Goal: Task Accomplishment & Management: Complete application form

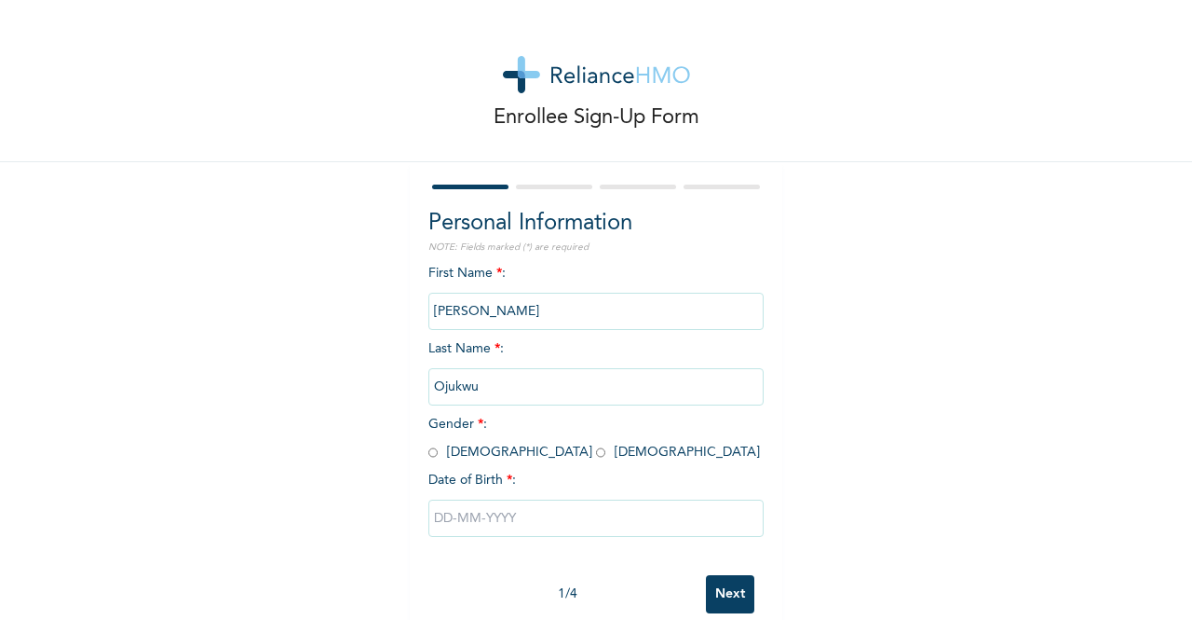
click at [429, 457] on input "radio" at bounding box center [433, 452] width 9 height 18
radio input "true"
click at [446, 524] on input "text" at bounding box center [596, 517] width 335 height 37
select select "9"
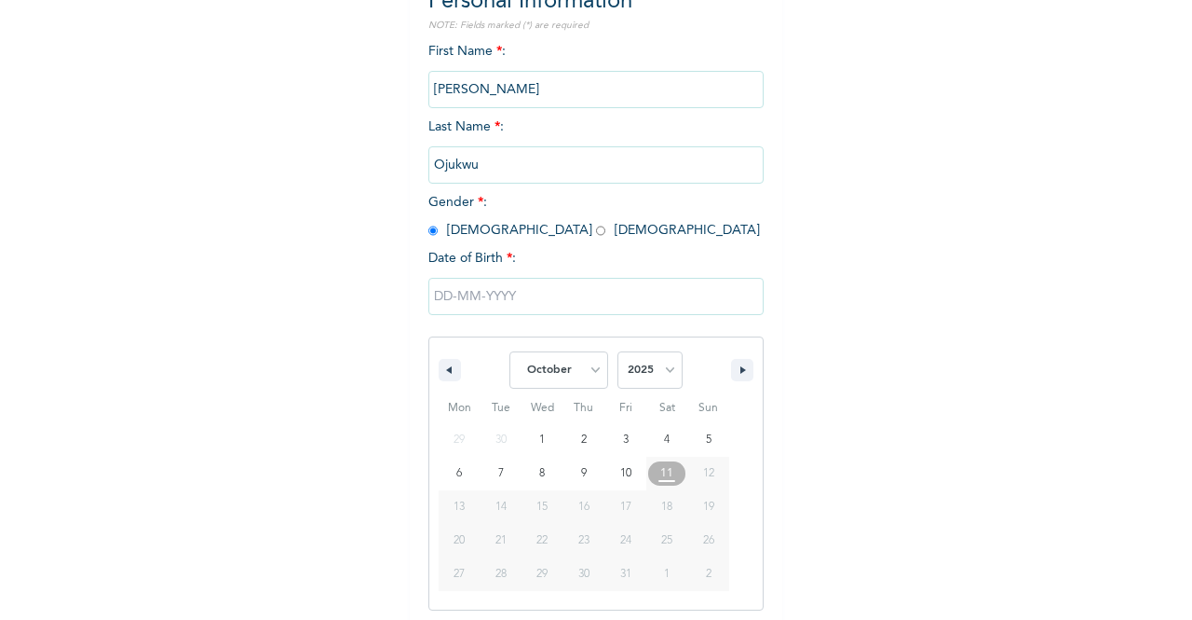
scroll to position [228, 0]
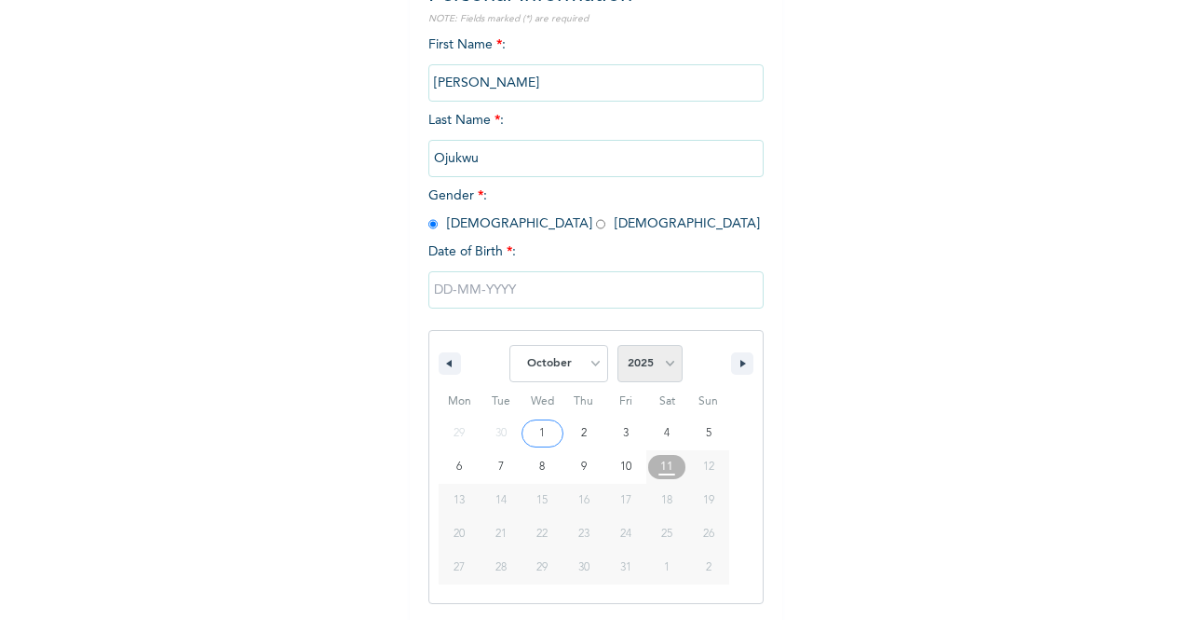
click at [628, 362] on select "2025 2024 2023 2022 2021 2020 2019 2018 2017 2016 2015 2014 2013 2012 2011 2010…" at bounding box center [650, 363] width 65 height 37
select select "1984"
click at [618, 347] on select "2025 2024 2023 2022 2021 2020 2019 2018 2017 2016 2015 2014 2013 2012 2011 2010…" at bounding box center [650, 363] width 65 height 37
click at [581, 360] on select "January February March April May June July August September October November De…" at bounding box center [559, 363] width 99 height 37
select select "8"
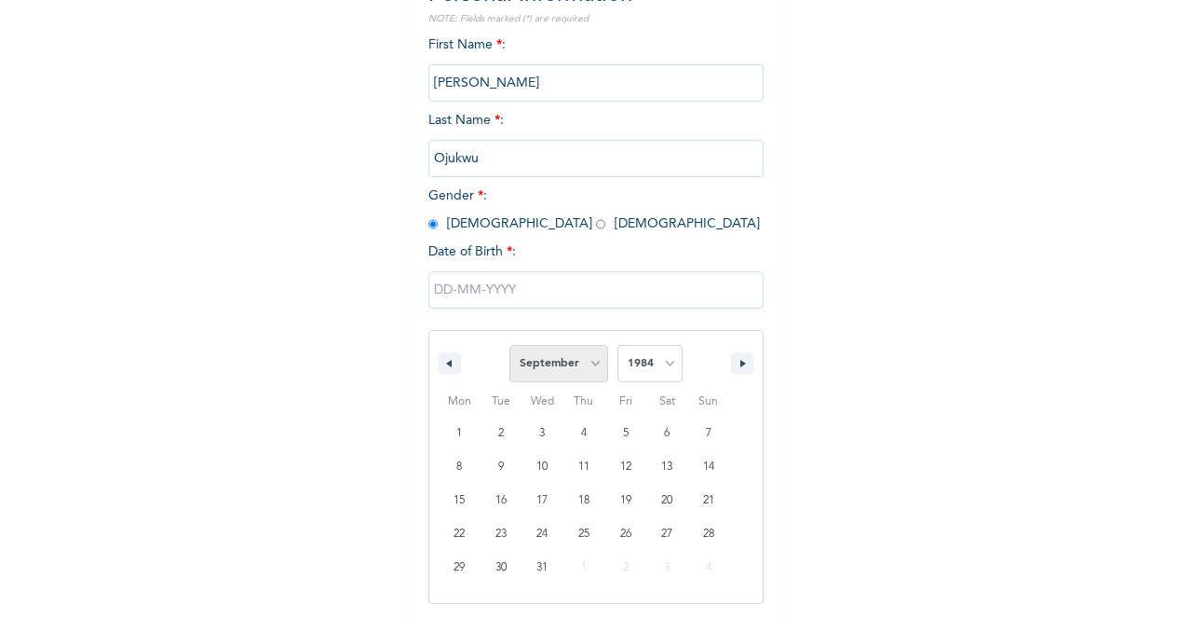
click at [510, 347] on select "January February March April May June July August September October November De…" at bounding box center [559, 363] width 99 height 37
type input "[DATE]"
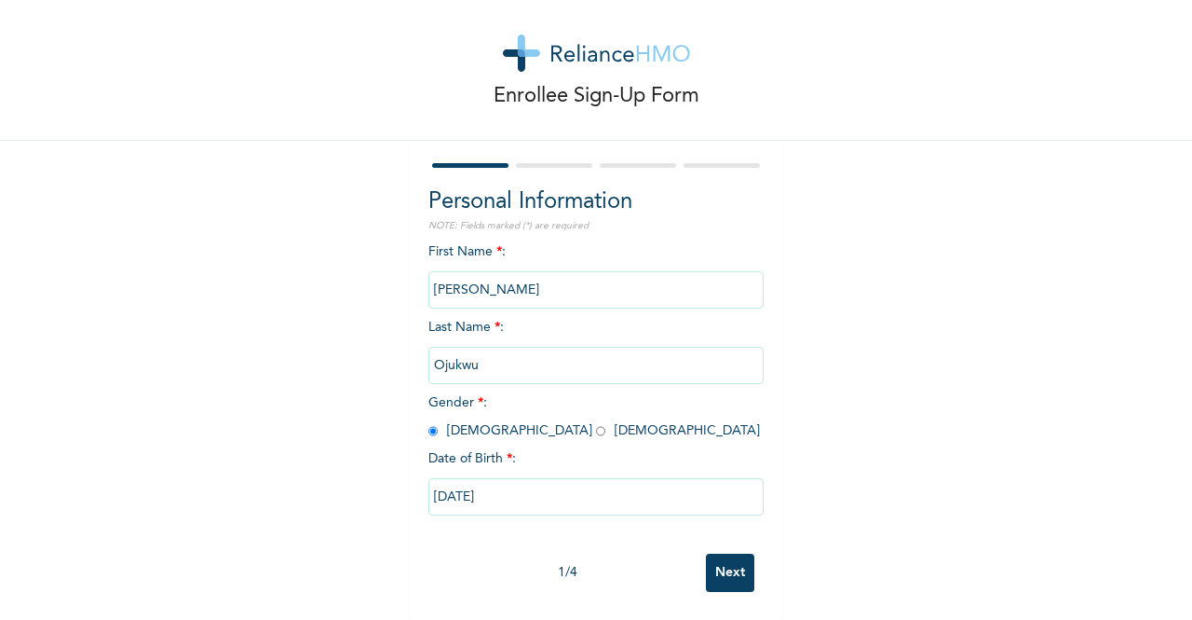
scroll to position [37, 0]
click at [727, 553] on input "Next" at bounding box center [730, 572] width 48 height 38
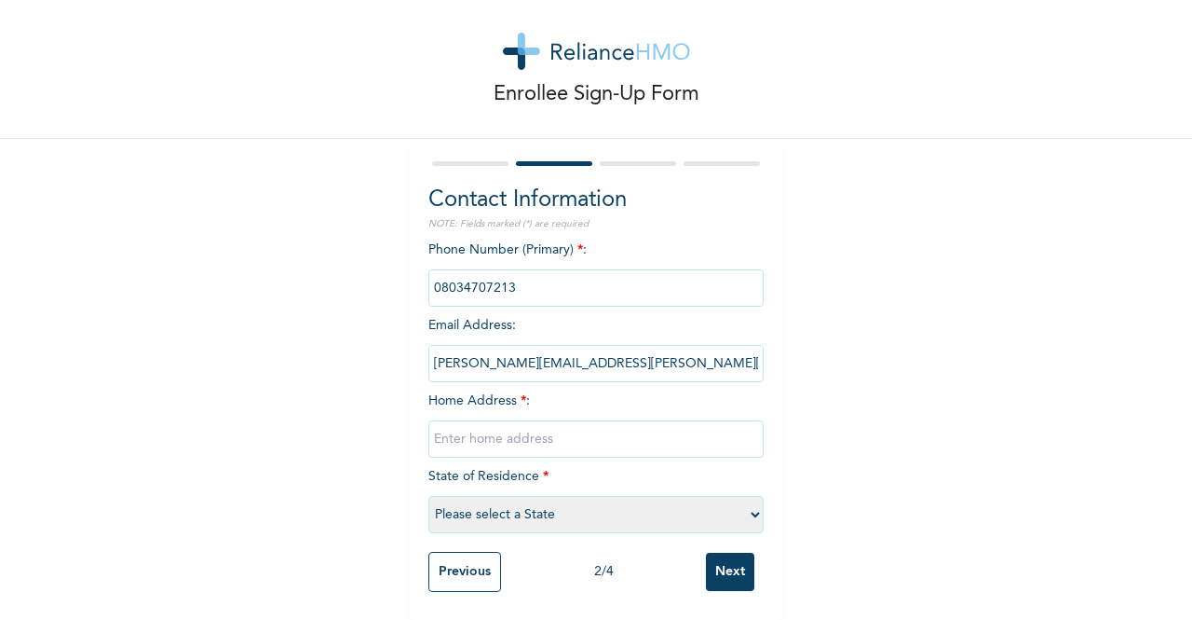
click at [542, 424] on input "text" at bounding box center [596, 438] width 335 height 37
click at [524, 504] on select "Please select a State [PERSON_NAME] (FCT) [PERSON_NAME] Ibom [GEOGRAPHIC_DATA] …" at bounding box center [596, 514] width 335 height 37
select select "15"
click at [429, 496] on select "Please select a State [PERSON_NAME] (FCT) [PERSON_NAME] Ibom [GEOGRAPHIC_DATA] …" at bounding box center [596, 514] width 335 height 37
click at [471, 424] on input "text" at bounding box center [596, 438] width 335 height 37
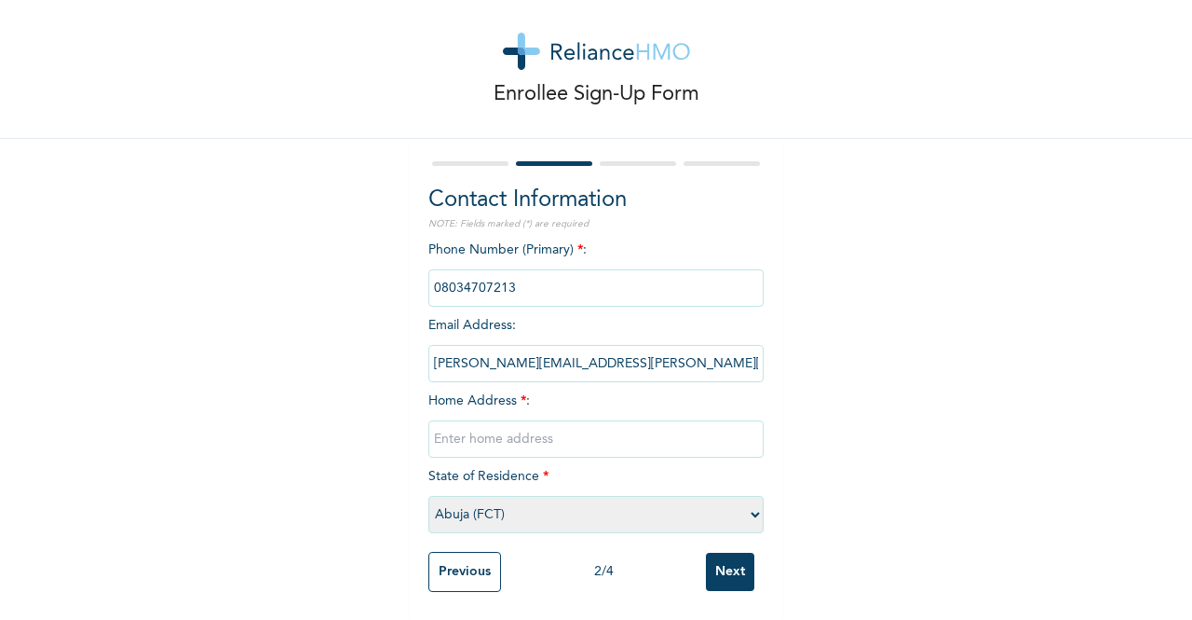
type input "b"
type input "BLOCK [STREET_ADDRESS]"
click at [738, 554] on input "Next" at bounding box center [730, 571] width 48 height 38
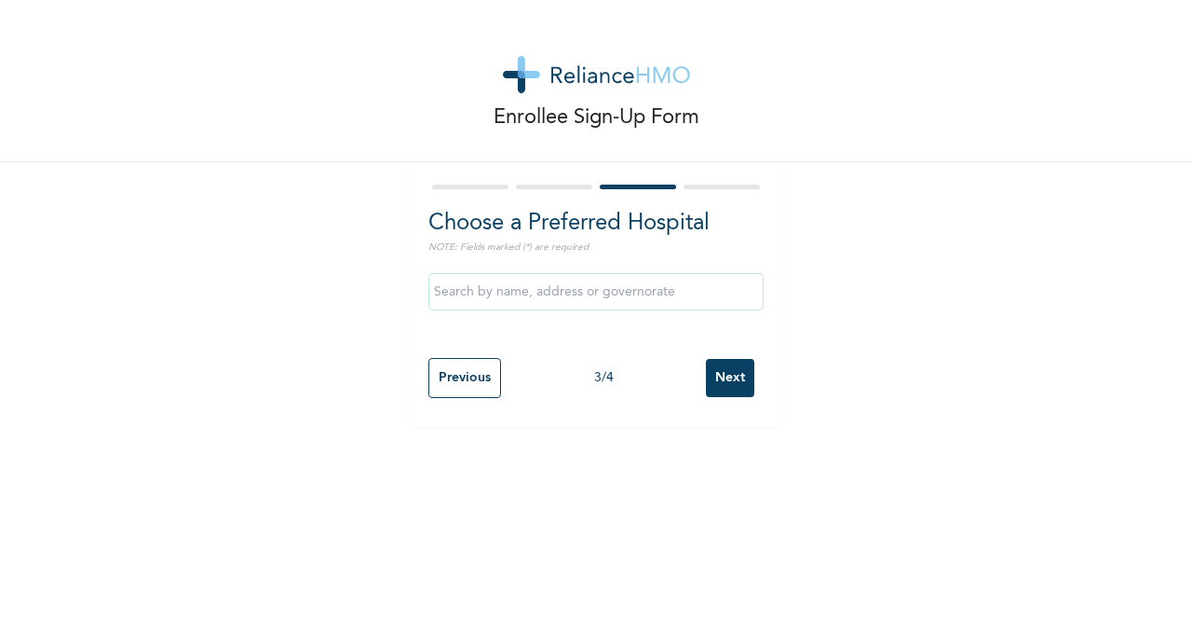
scroll to position [0, 0]
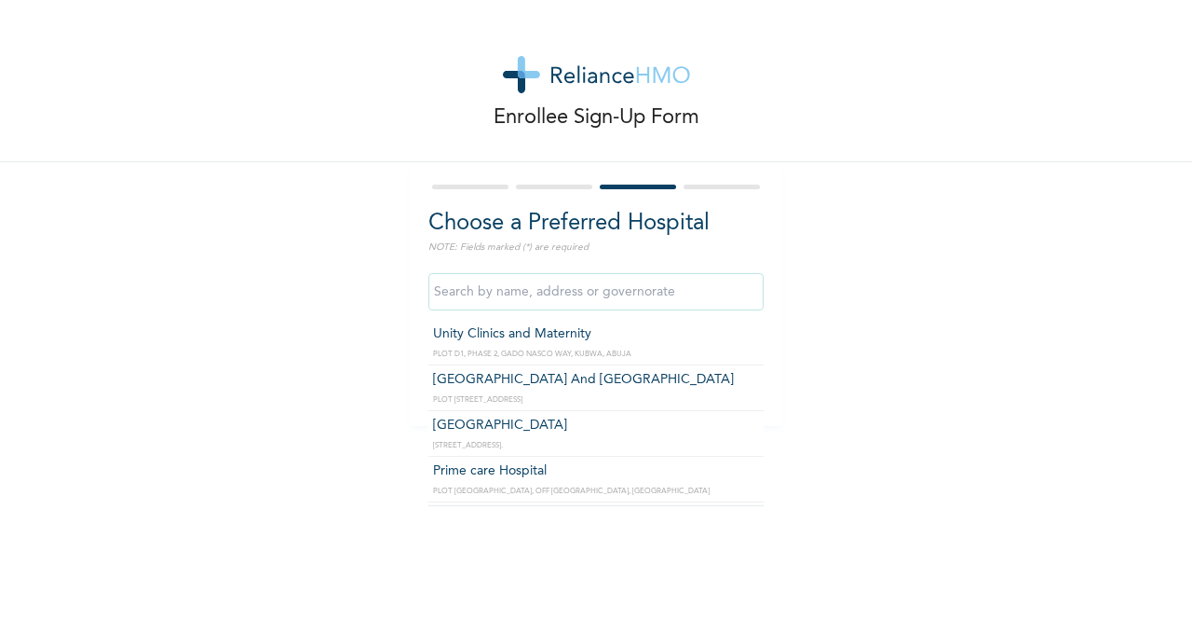
click at [495, 297] on input "text" at bounding box center [596, 291] width 335 height 37
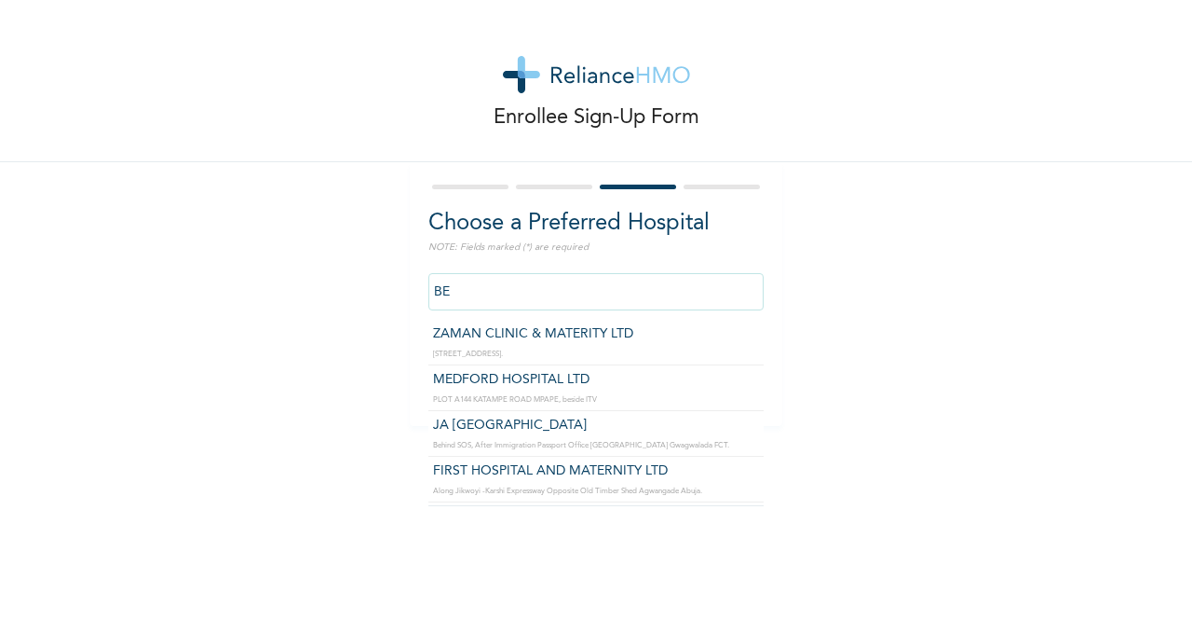
type input "B"
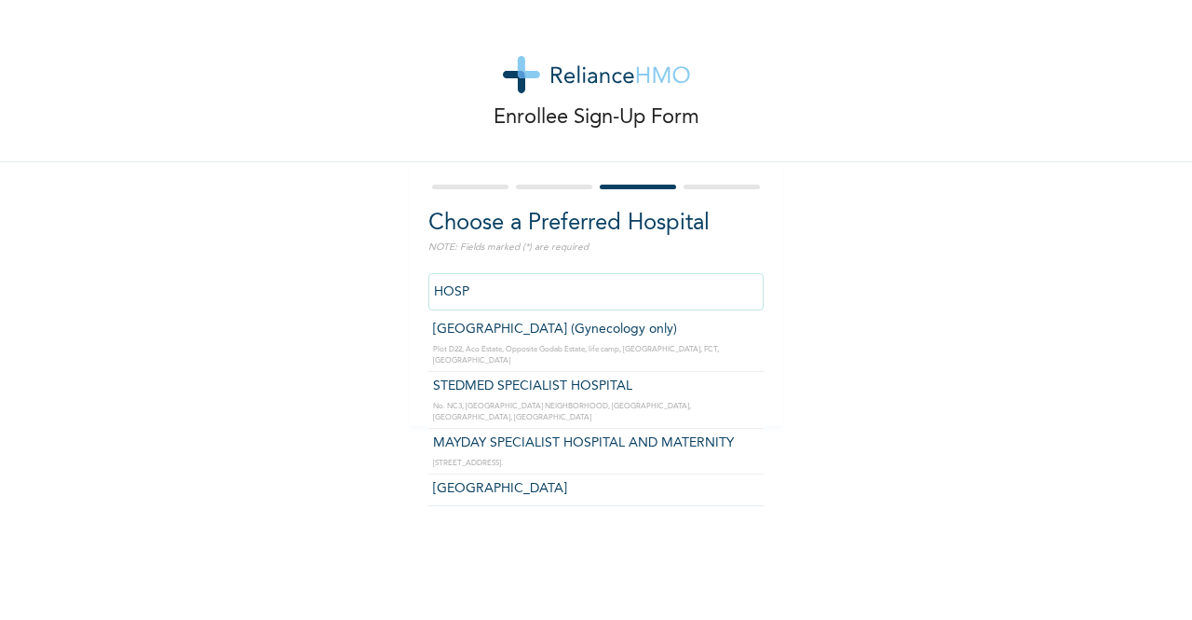
scroll to position [486, 0]
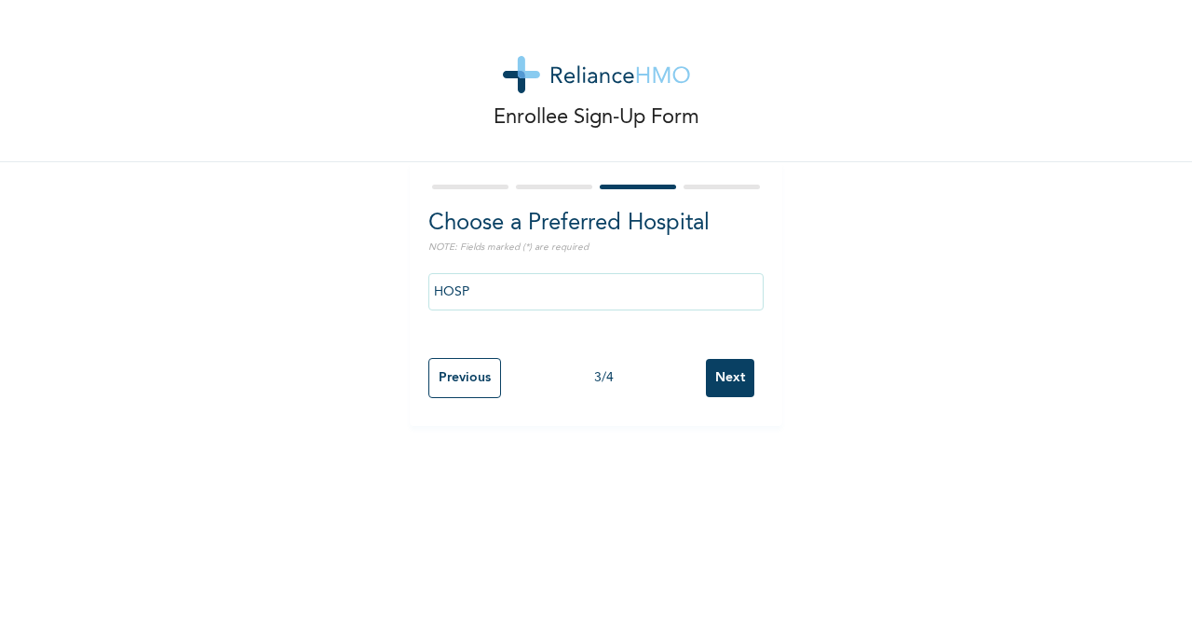
click at [759, 407] on div "Choose a Preferred Hospital NOTE: Fields marked (*) are required HOSP Previous …" at bounding box center [596, 294] width 373 height 264
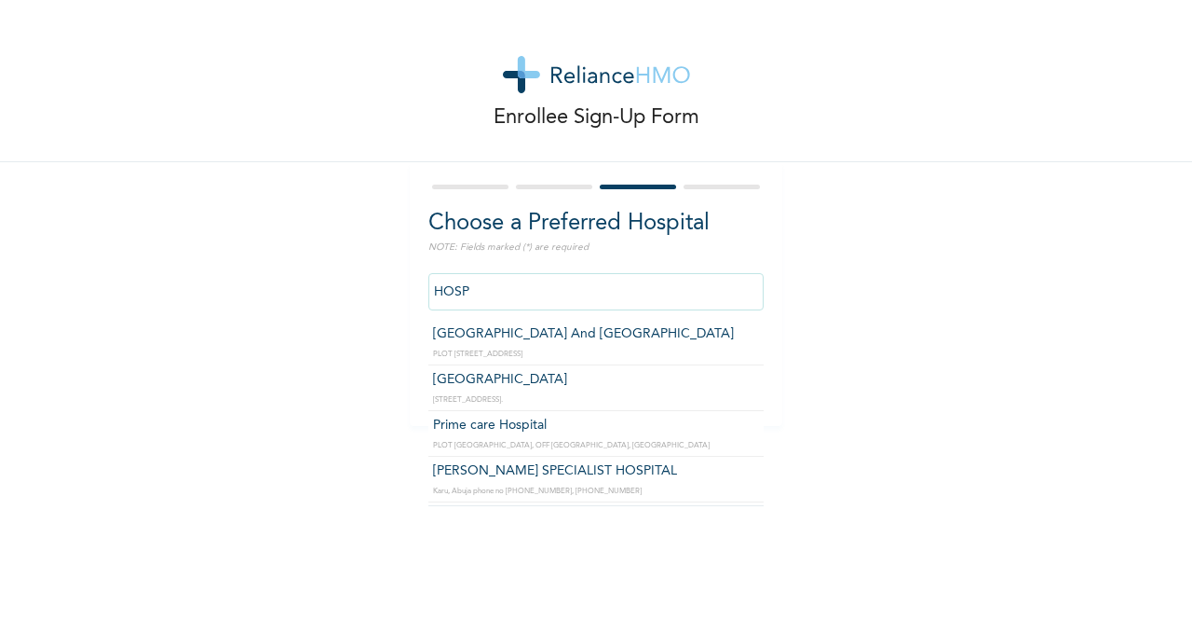
click at [479, 288] on input "HOSP" at bounding box center [596, 291] width 335 height 37
type input "H"
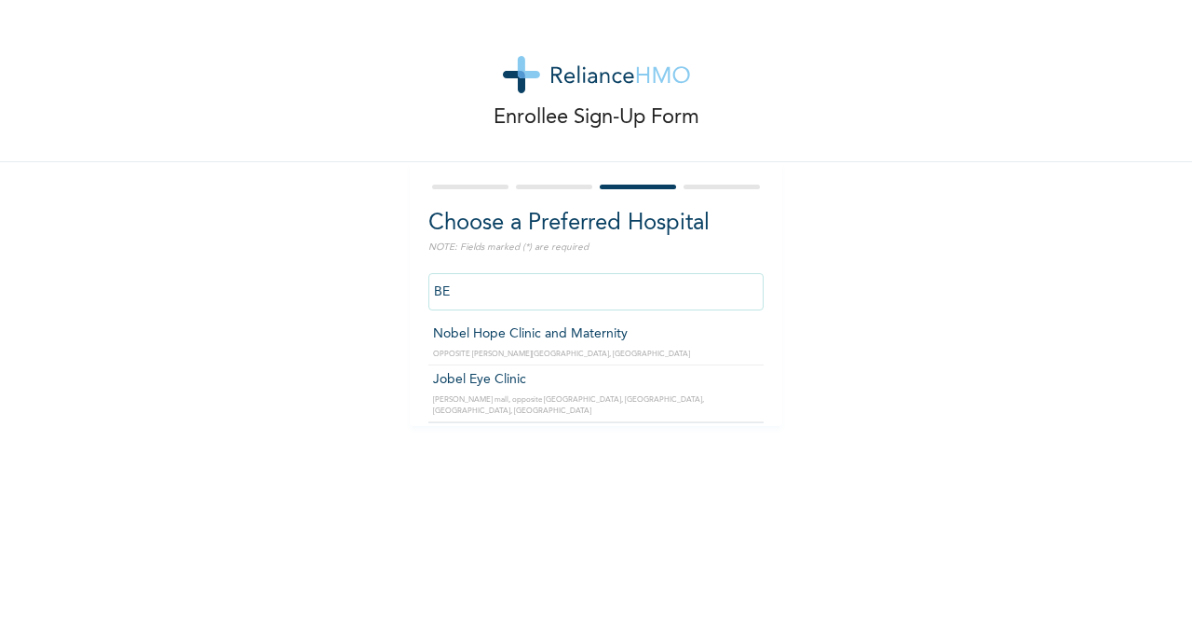
type input "B"
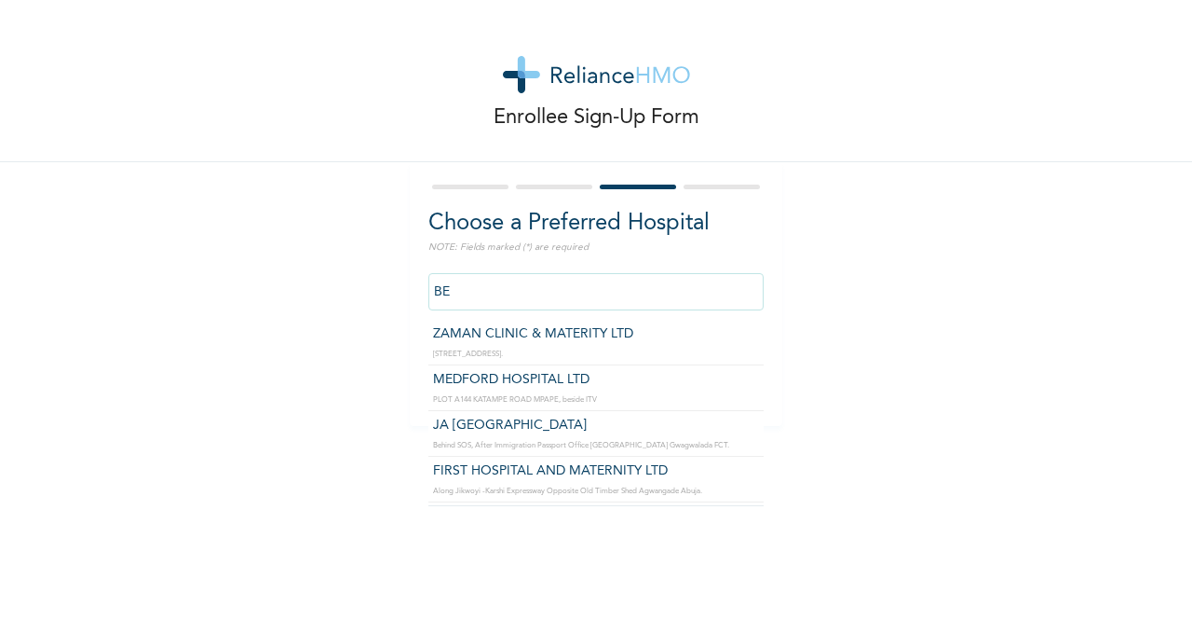
type input "B"
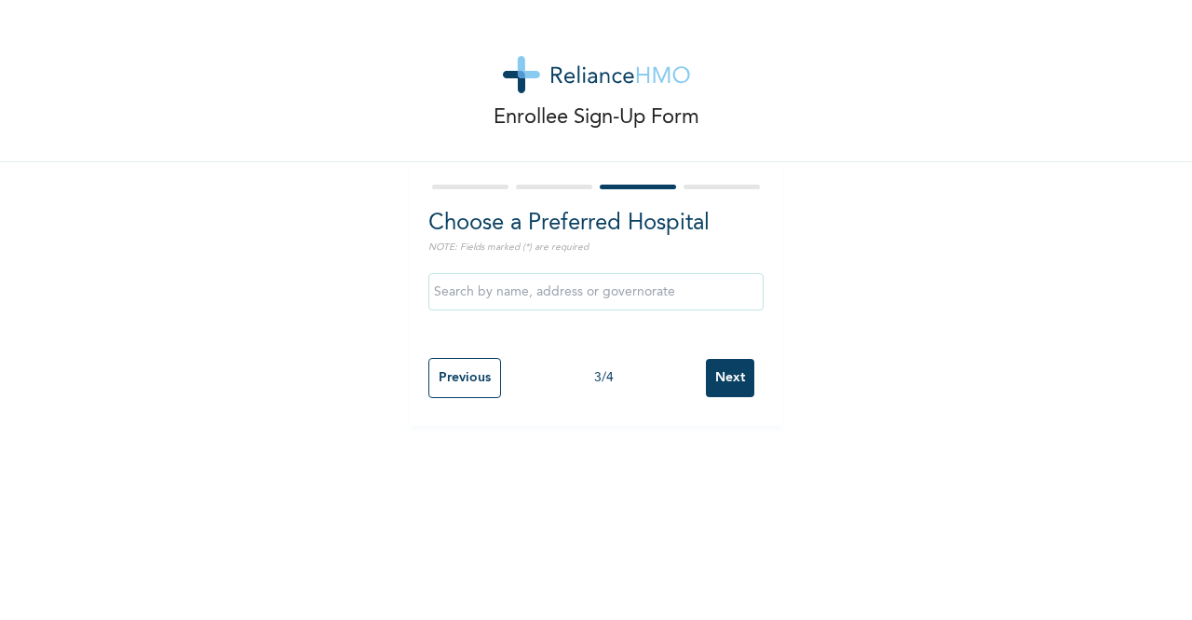
click at [169, 380] on div "Enrollee Sign-Up Form Choose a Preferred Hospital NOTE: Fields marked (*) are r…" at bounding box center [596, 213] width 1192 height 426
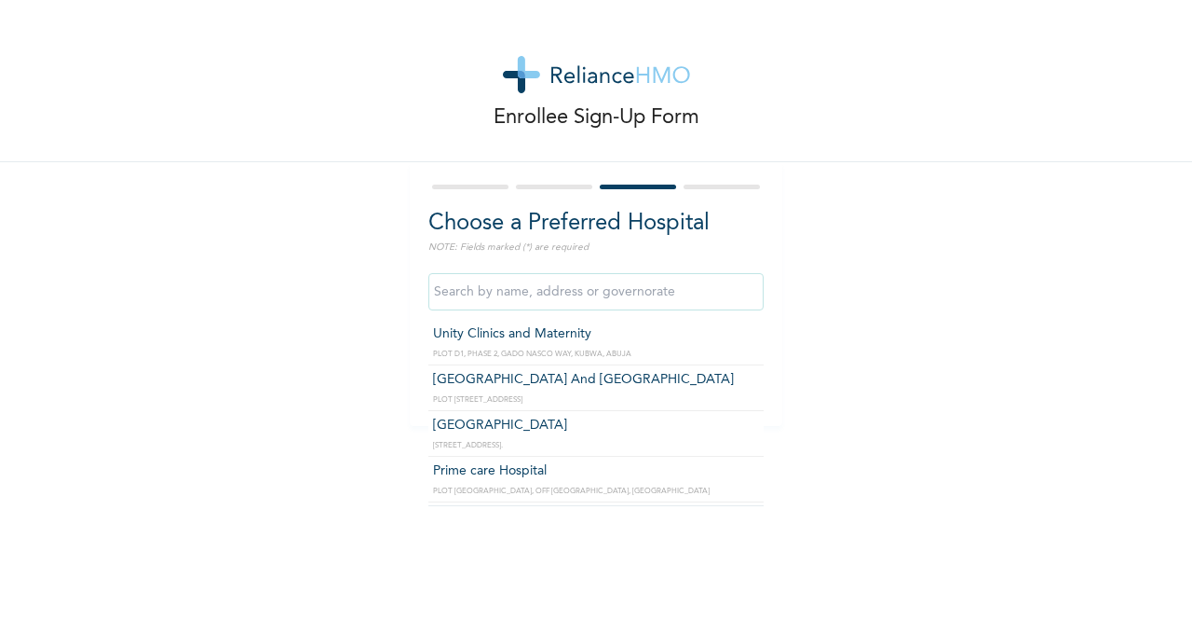
click at [474, 297] on input "text" at bounding box center [596, 291] width 335 height 37
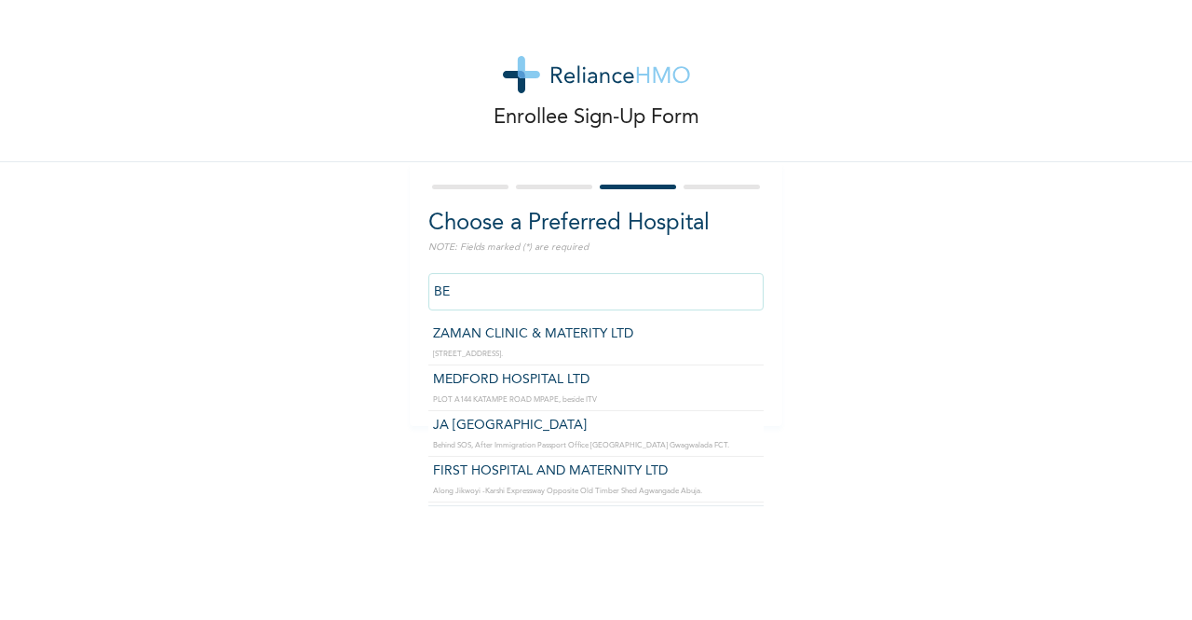
type input "B"
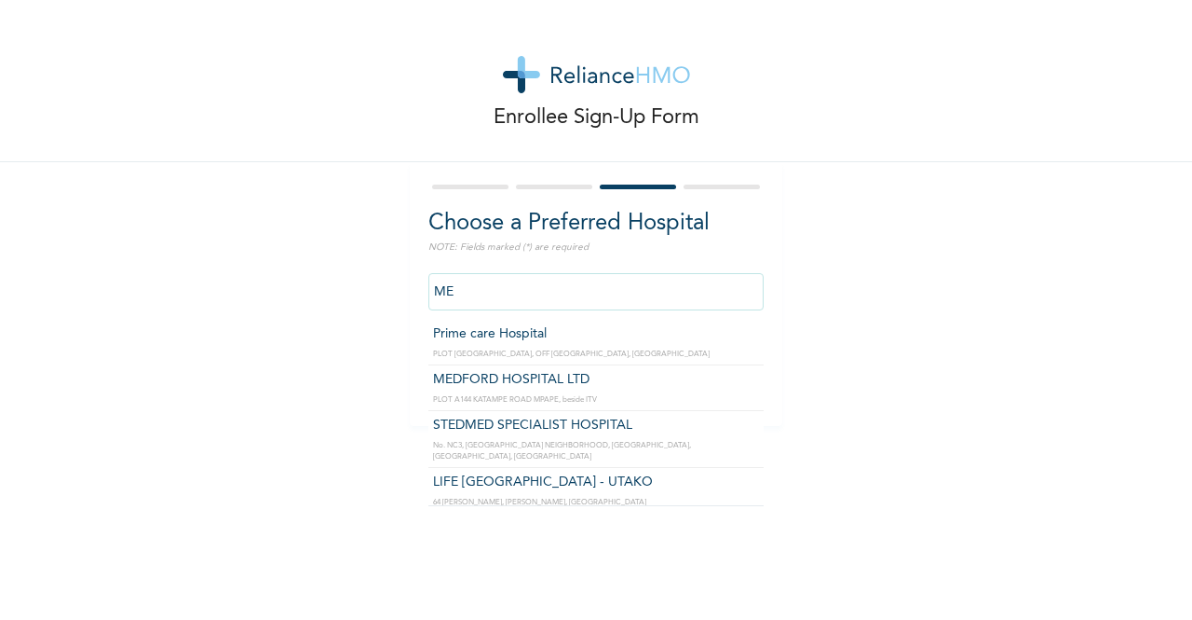
type input "M"
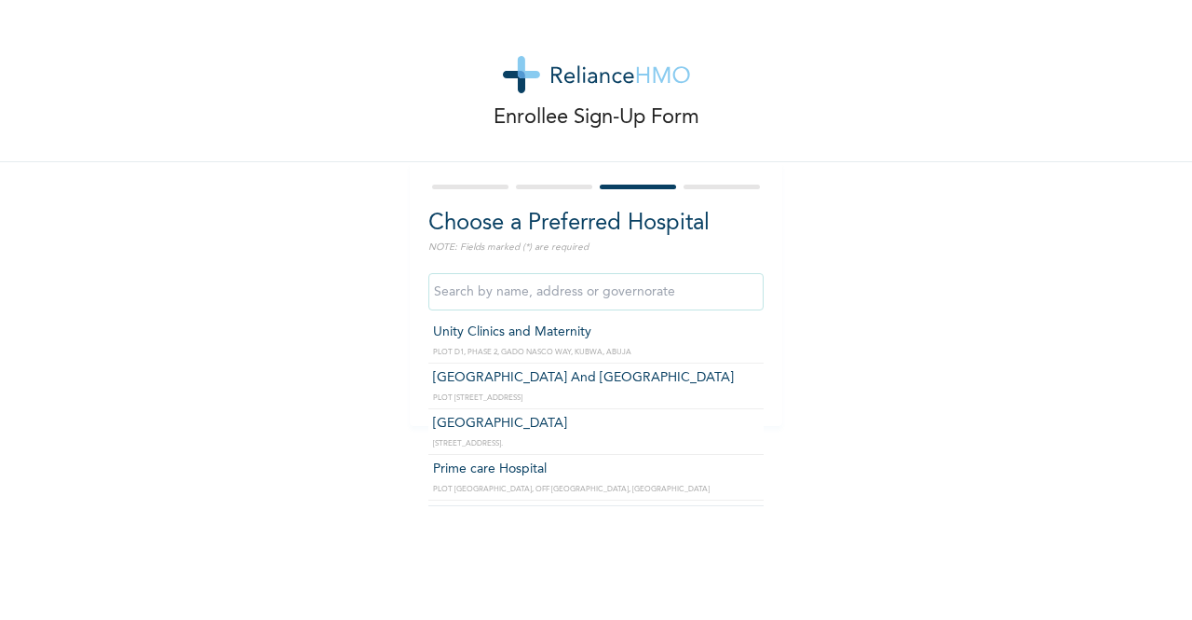
scroll to position [0, 0]
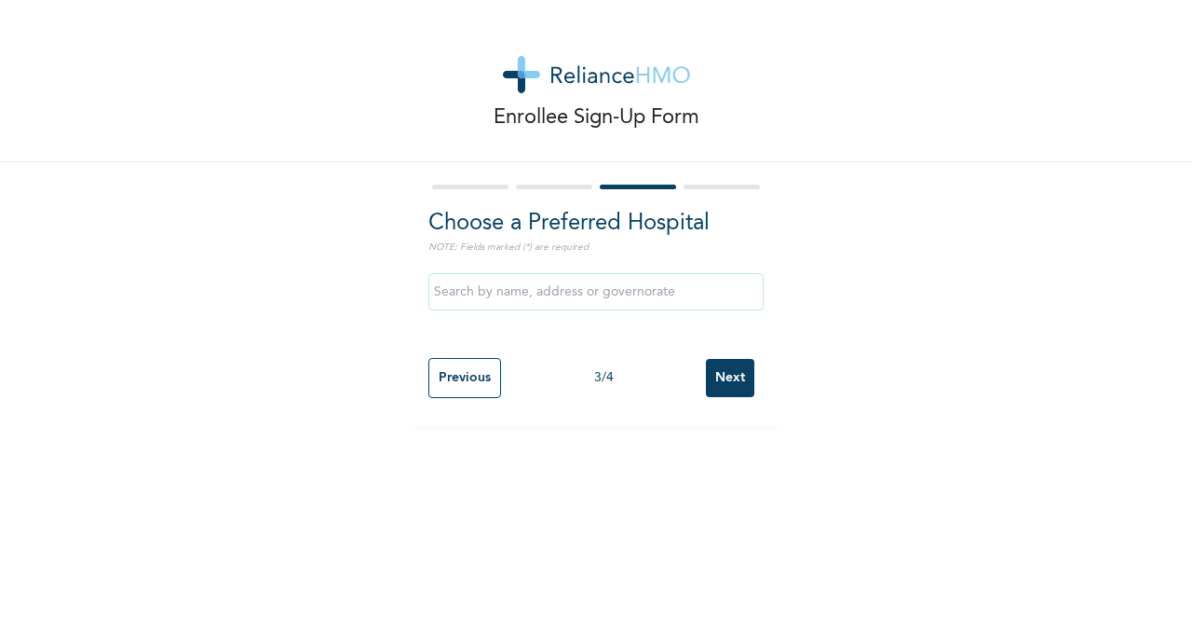
click at [757, 500] on div "Enrollee Sign-Up Form Choose a Preferred Hospital NOTE: Fields marked (*) are r…" at bounding box center [596, 310] width 1192 height 620
